Goal: Information Seeking & Learning: Learn about a topic

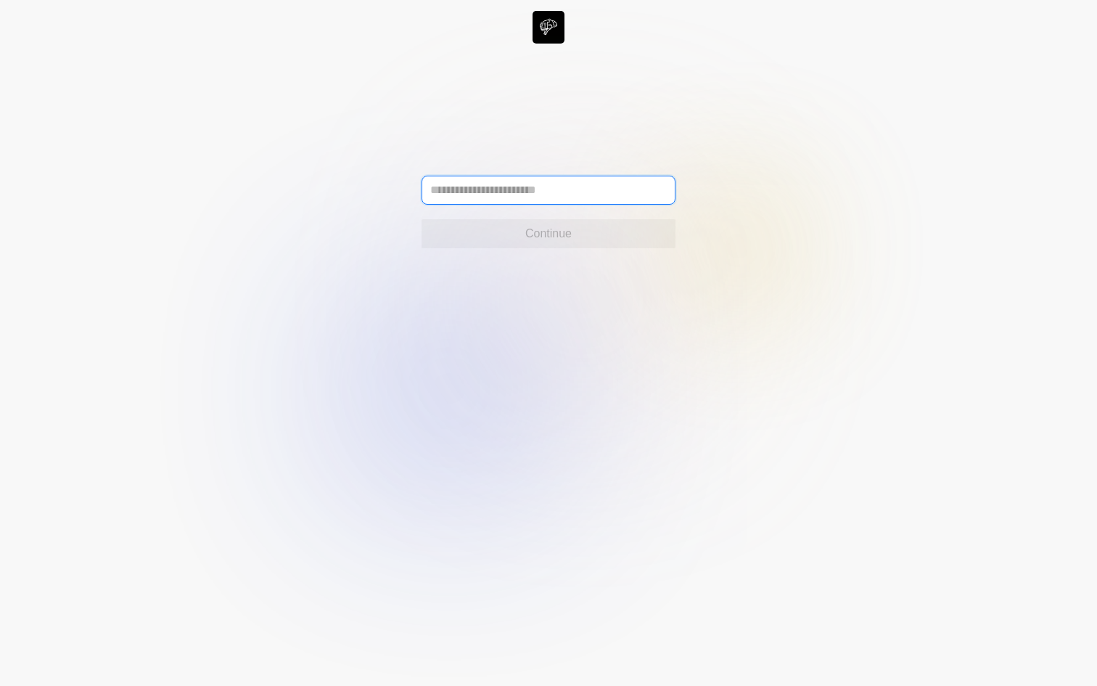
click at [483, 196] on input "text" at bounding box center [549, 190] width 254 height 29
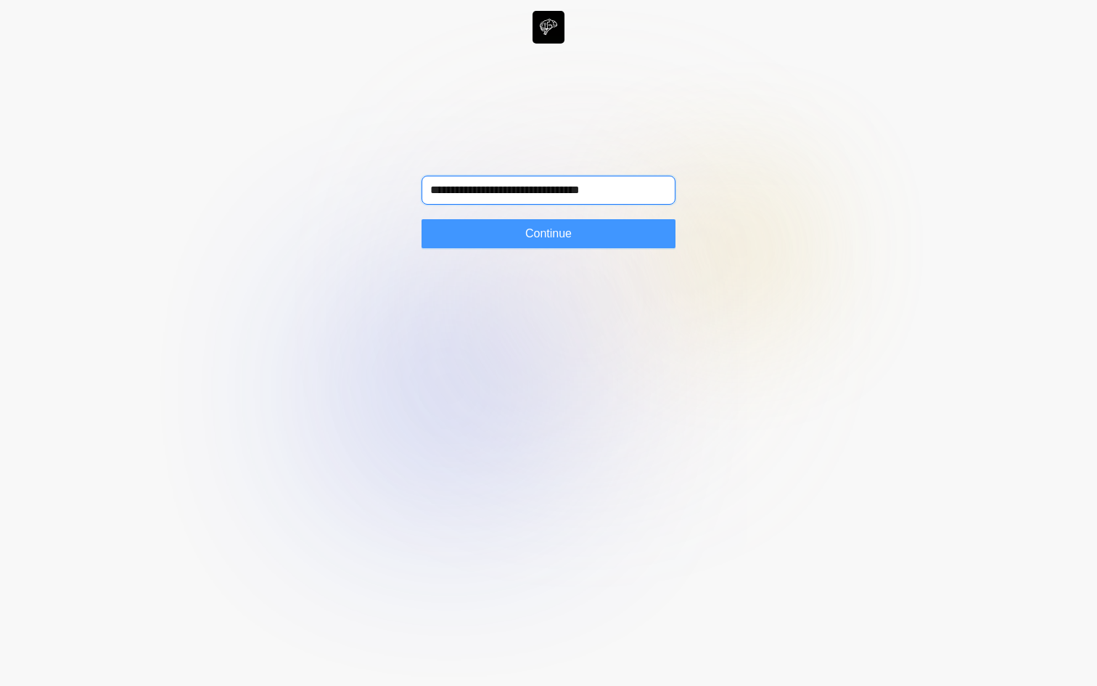
type input "**********"
click at [470, 245] on button "Continue" at bounding box center [549, 233] width 254 height 29
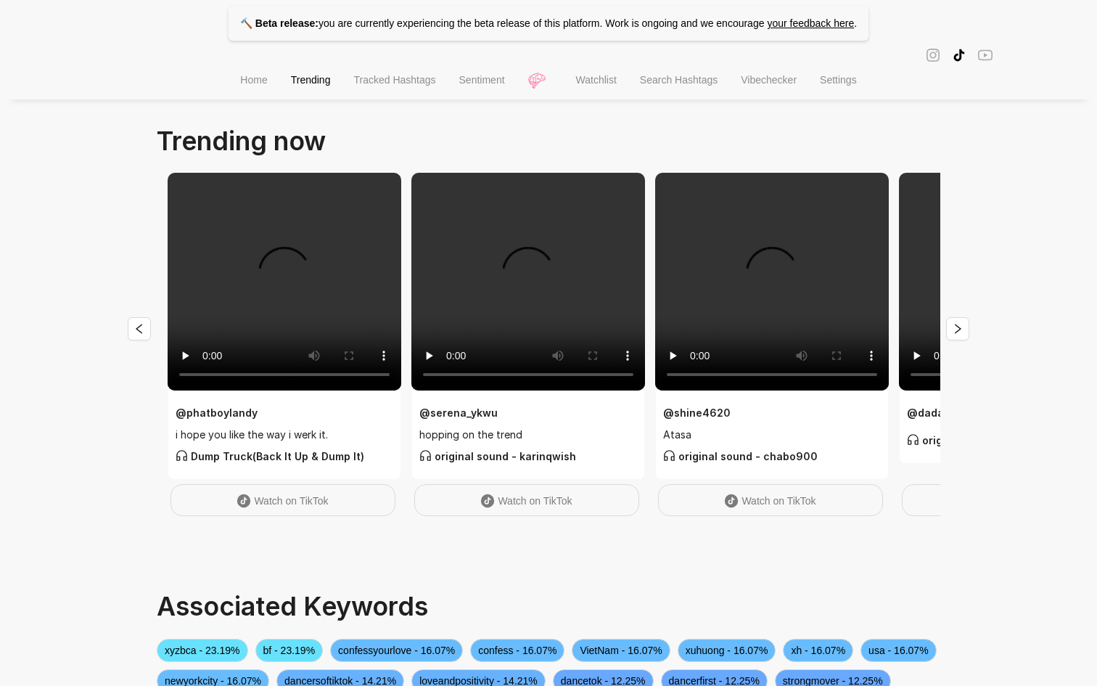
click at [655, 81] on span "Search Hashtags" at bounding box center [679, 80] width 78 height 12
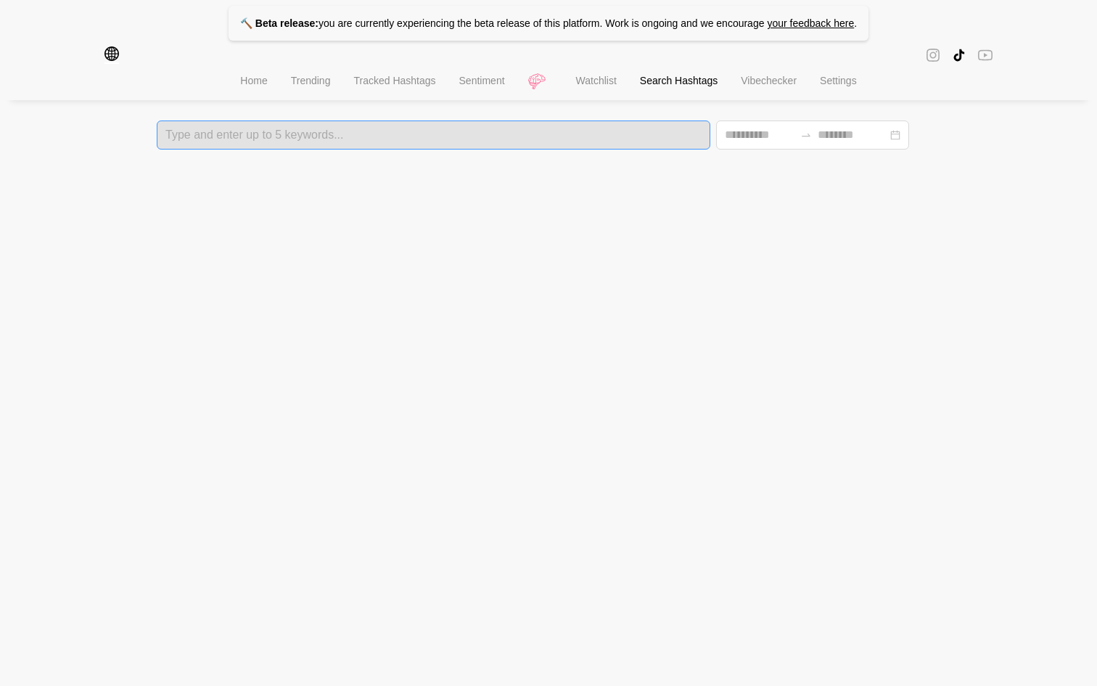
click at [237, 140] on div at bounding box center [433, 135] width 545 height 10
type input "*****"
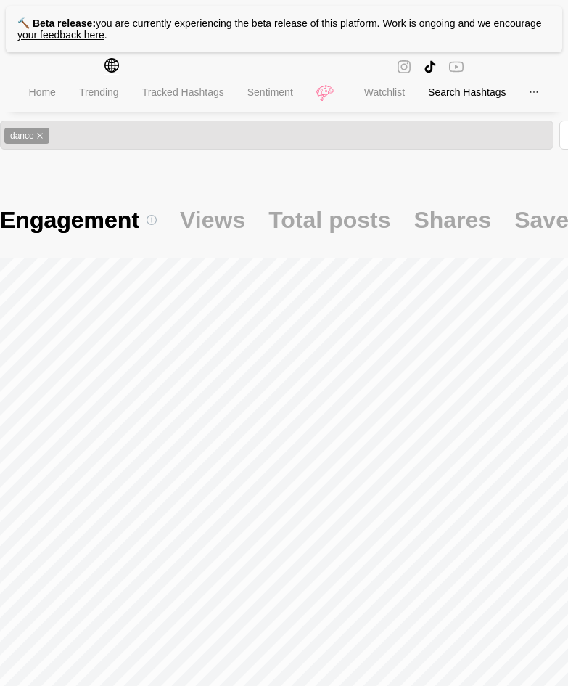
click at [115, 68] on icon "global" at bounding box center [112, 65] width 15 height 15
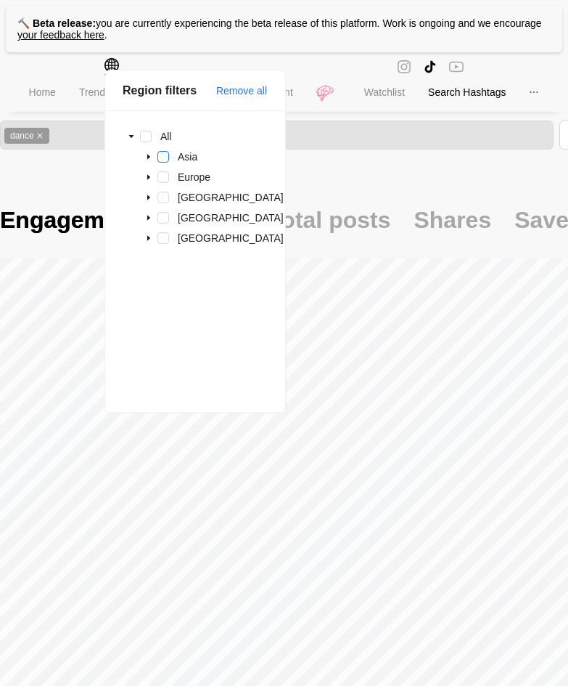
click at [163, 158] on span at bounding box center [163, 157] width 12 height 12
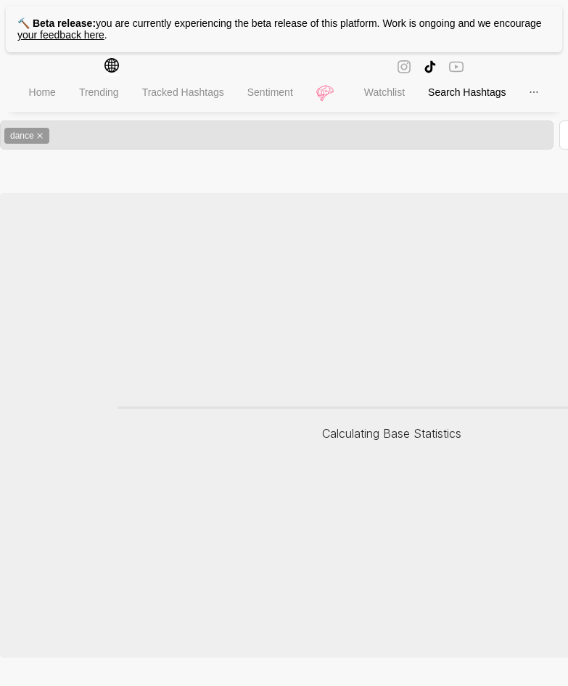
click at [81, 187] on main "dance Calculating Base Statistics" at bounding box center [392, 388] width 784 height 537
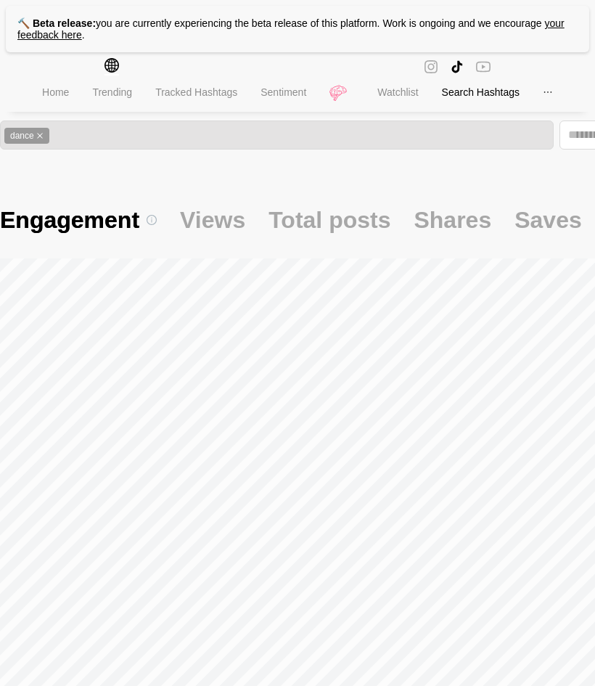
click at [112, 70] on icon "global" at bounding box center [112, 65] width 15 height 15
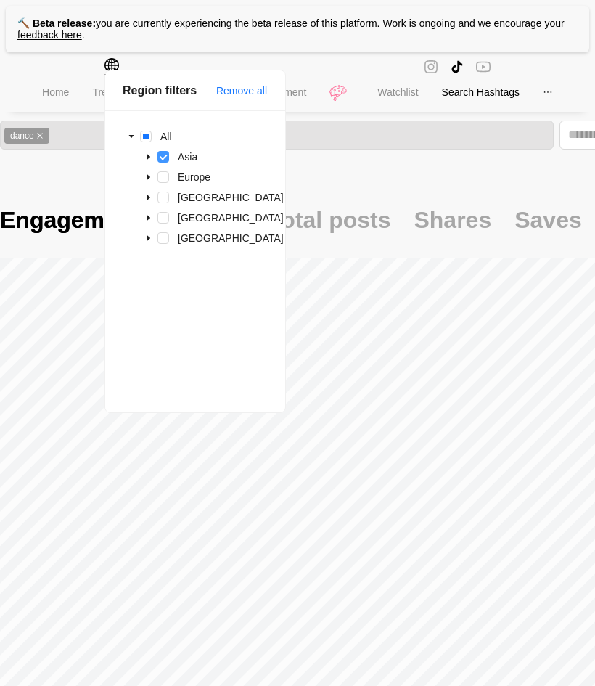
click at [162, 154] on span at bounding box center [163, 157] width 12 height 12
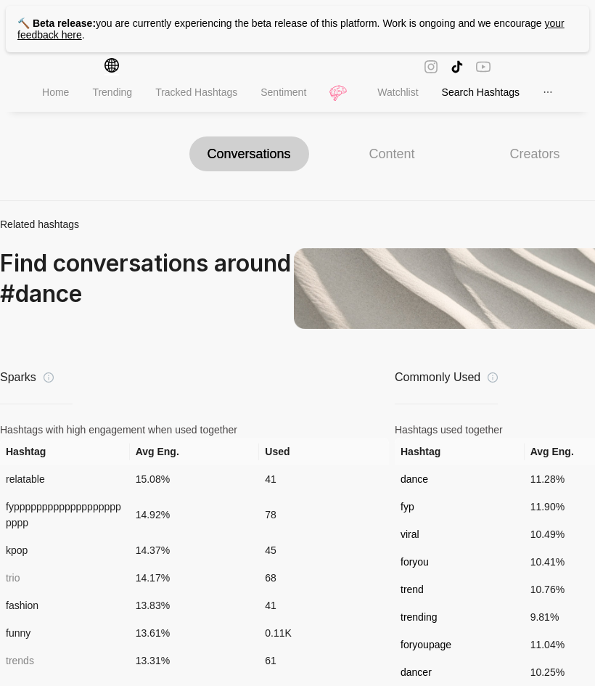
scroll to position [806, 0]
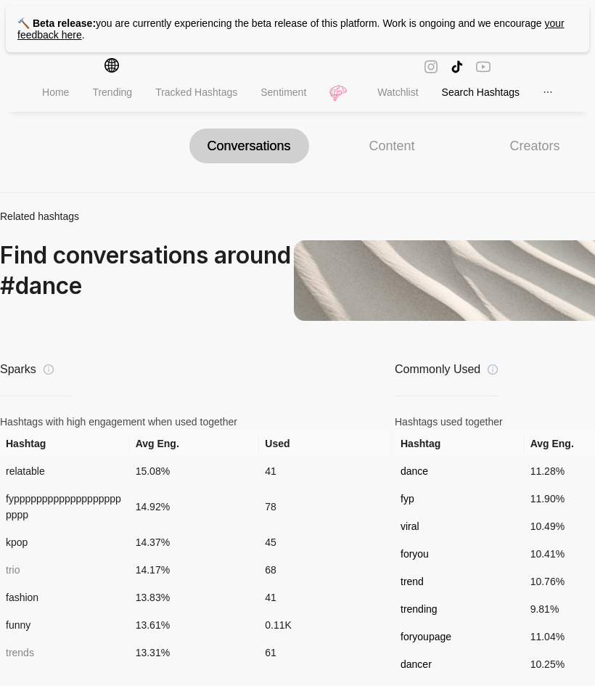
click at [520, 163] on div "Creators" at bounding box center [535, 145] width 120 height 35
